Goal: Navigation & Orientation: Go to known website

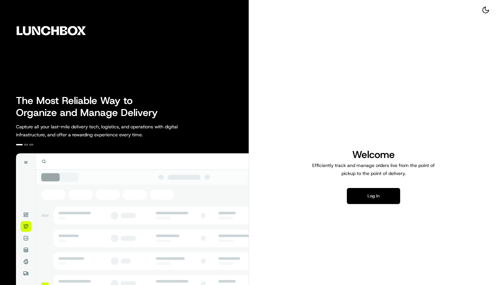
click at [387, 198] on button "Log in" at bounding box center [373, 196] width 53 height 16
